Goal: Complete application form

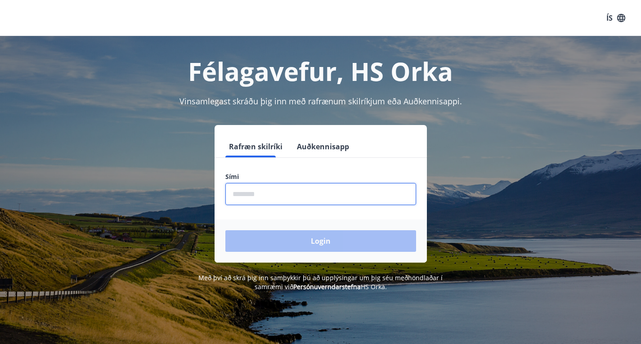
click at [312, 199] on input "phone" at bounding box center [320, 194] width 191 height 22
click at [252, 192] on input "phone" at bounding box center [320, 194] width 191 height 22
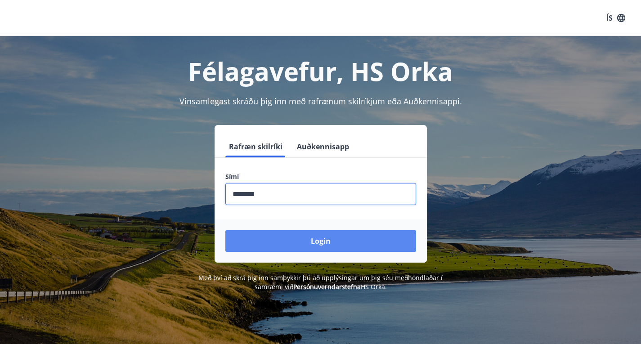
type input "********"
click at [300, 233] on button "Login" at bounding box center [320, 241] width 191 height 22
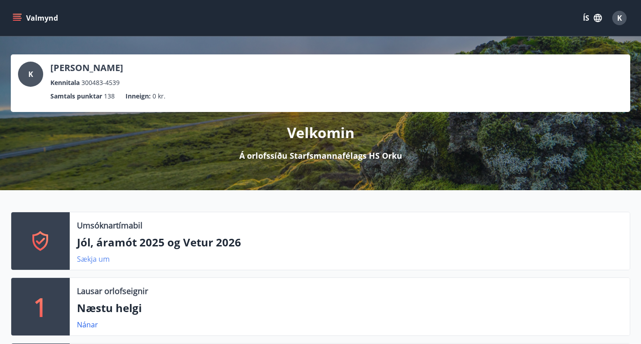
click at [86, 264] on link "Sækja um" at bounding box center [93, 259] width 33 height 10
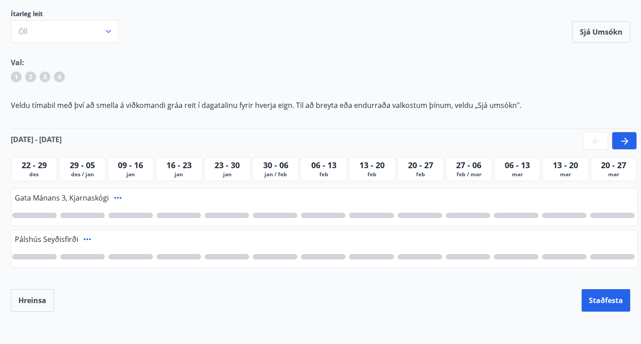
scroll to position [90, 0]
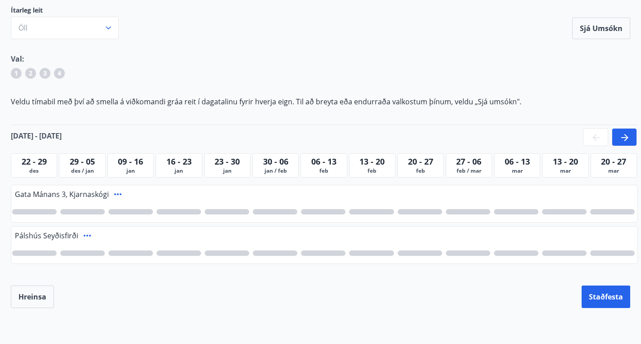
click at [620, 134] on icon at bounding box center [625, 137] width 11 height 11
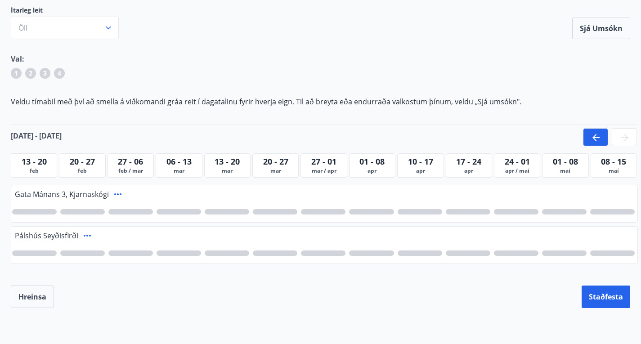
click at [469, 210] on div at bounding box center [468, 211] width 45 height 5
click at [519, 212] on div at bounding box center [516, 211] width 45 height 5
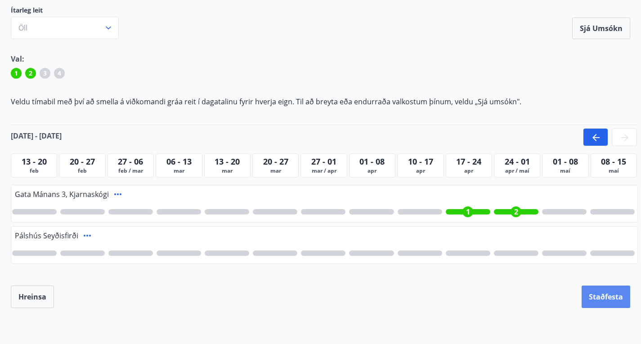
click at [613, 300] on button "Staðfesta" at bounding box center [606, 297] width 49 height 22
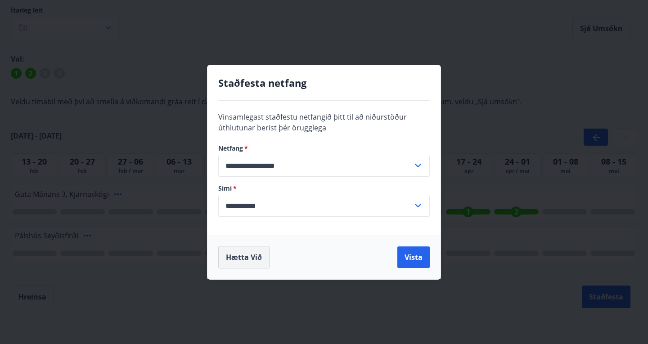
click at [243, 255] on button "Hætta við" at bounding box center [243, 257] width 51 height 22
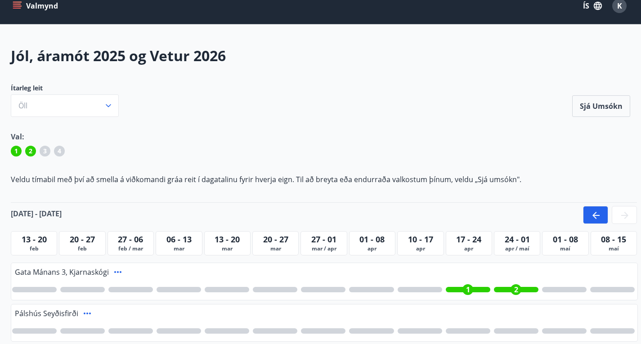
scroll to position [0, 0]
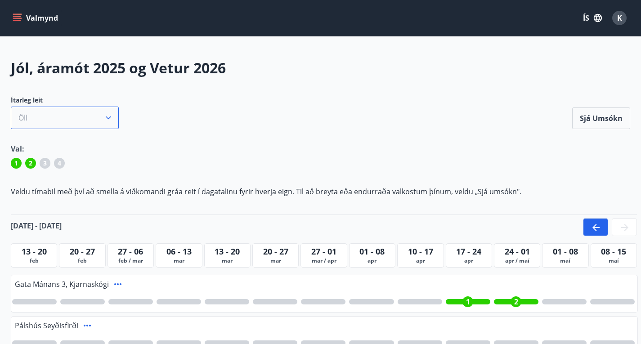
click at [113, 116] on button "Öll" at bounding box center [65, 118] width 108 height 22
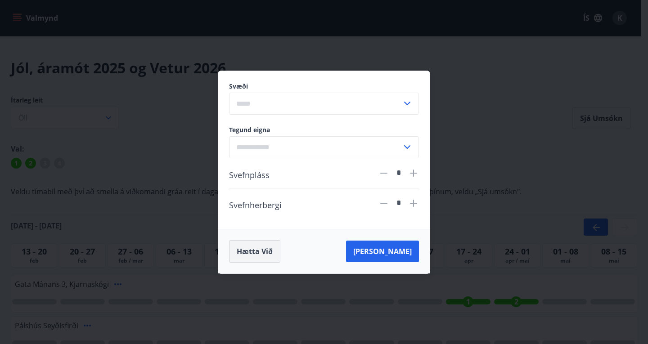
click at [267, 254] on button "Hætta við" at bounding box center [254, 251] width 51 height 22
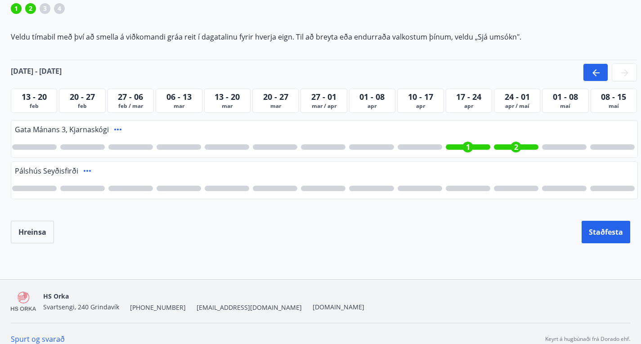
scroll to position [165, 0]
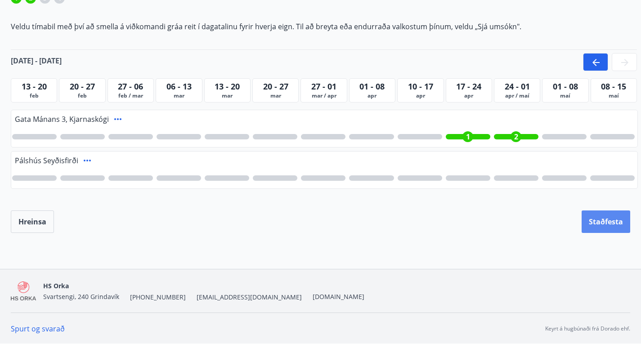
click at [602, 223] on button "Staðfesta" at bounding box center [606, 222] width 49 height 22
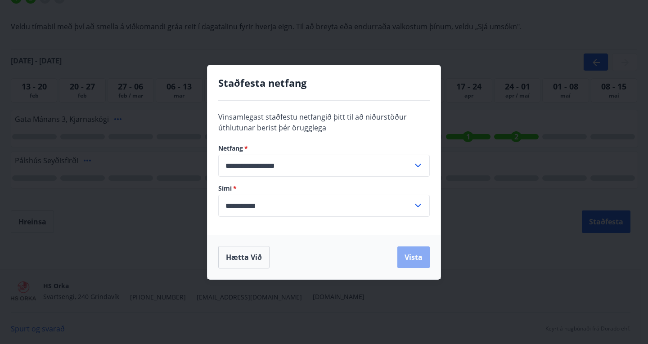
click at [413, 257] on button "Vista" at bounding box center [413, 258] width 32 height 22
